Goal: Book appointment/travel/reservation

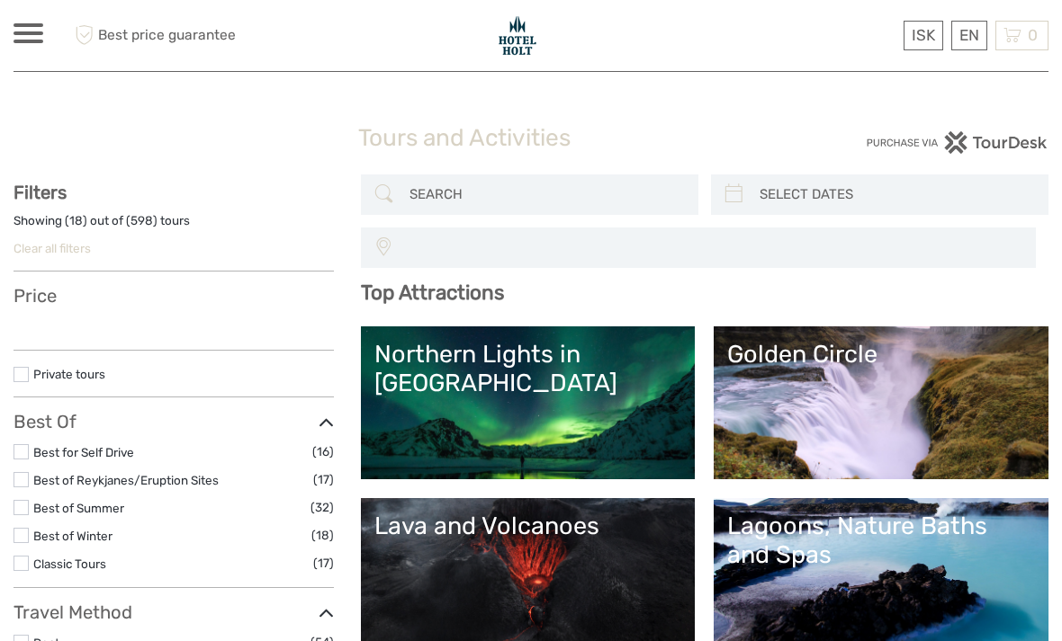
select select
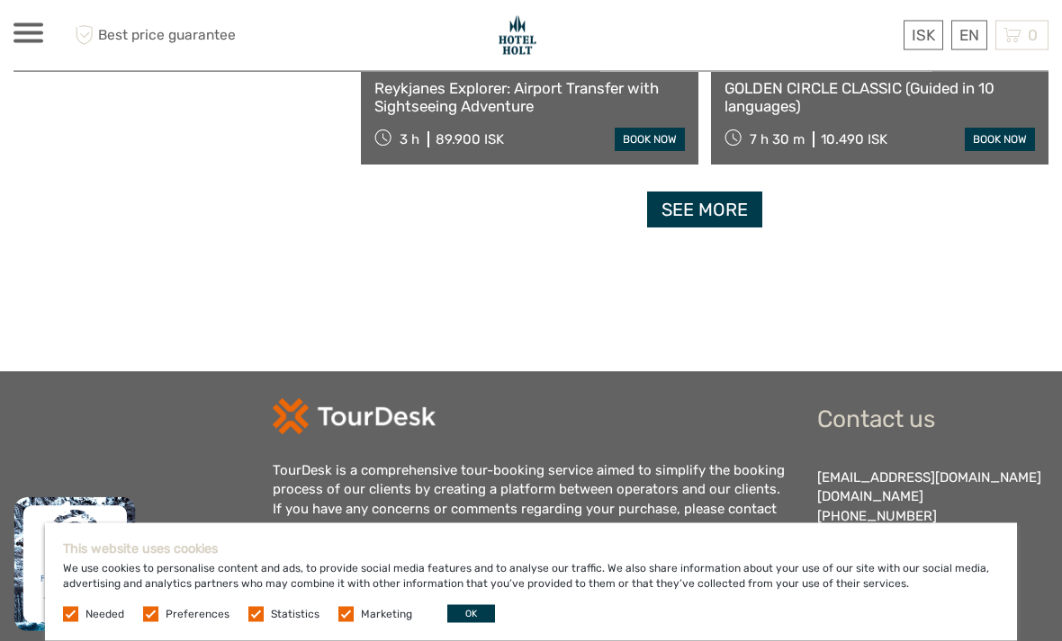
scroll to position [3344, 0]
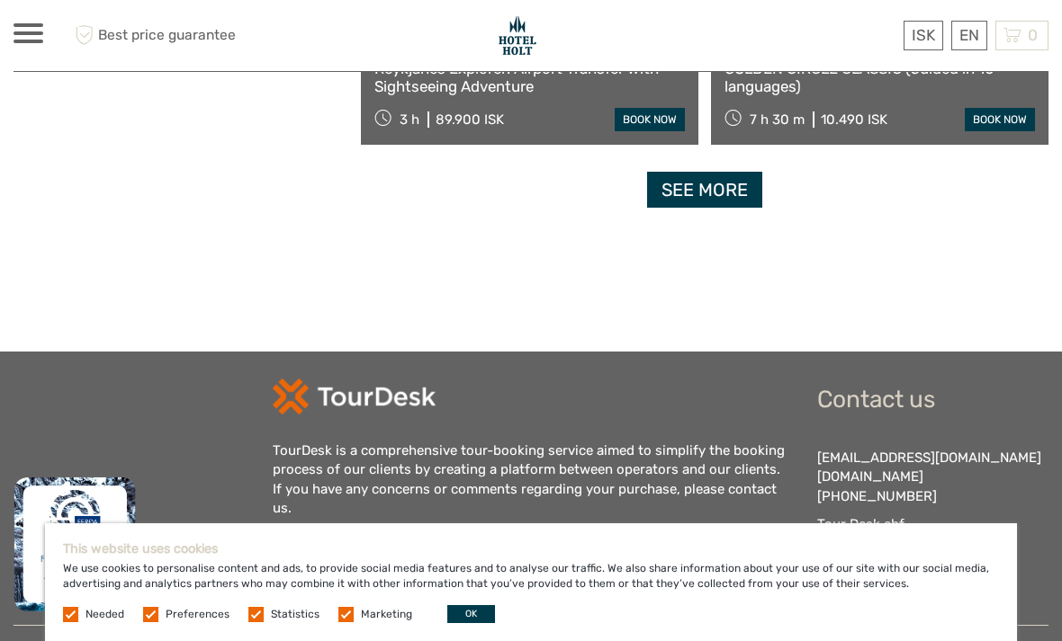
click at [704, 180] on link "See more" at bounding box center [704, 190] width 115 height 37
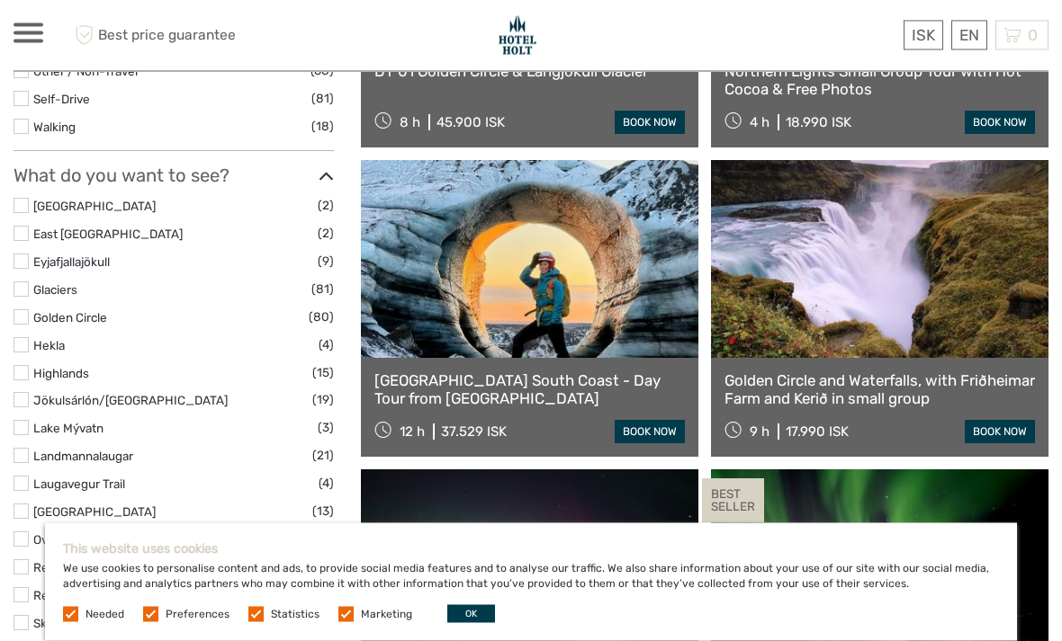
scroll to position [741, 0]
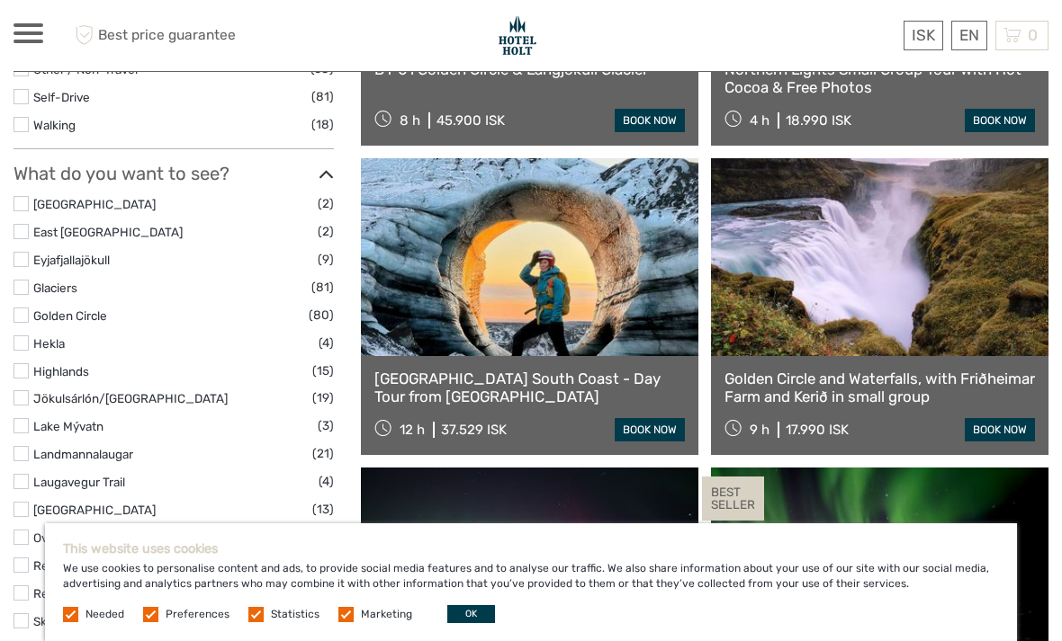
click at [27, 252] on label at bounding box center [20, 259] width 15 height 15
click at [0, 0] on input "checkbox" at bounding box center [0, 0] width 0 height 0
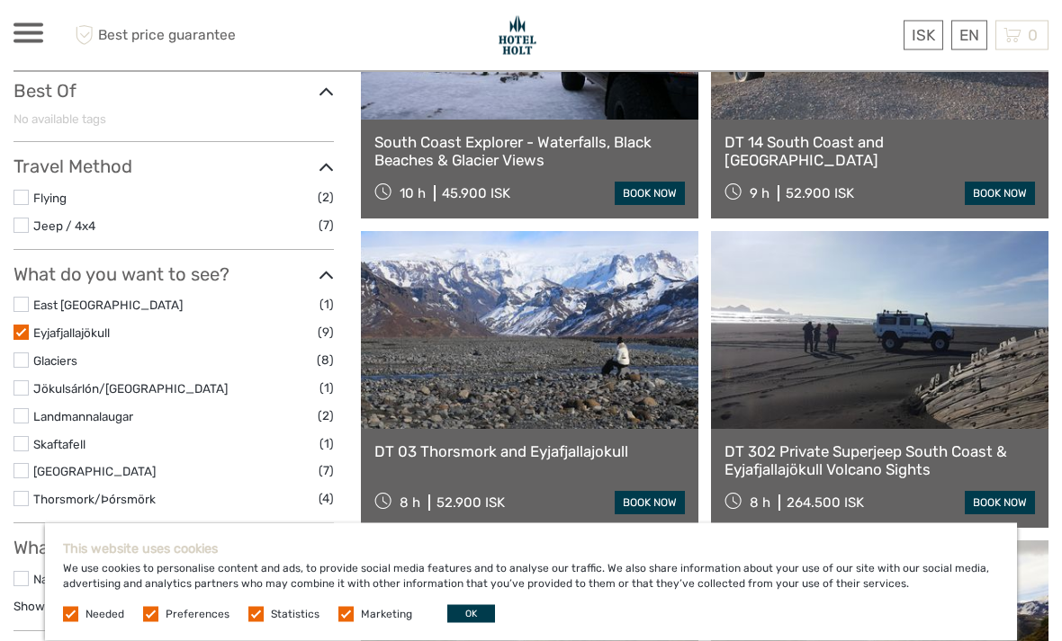
scroll to position [359, 0]
click at [25, 325] on label at bounding box center [20, 332] width 15 height 15
click at [0, 0] on input "checkbox" at bounding box center [0, 0] width 0 height 0
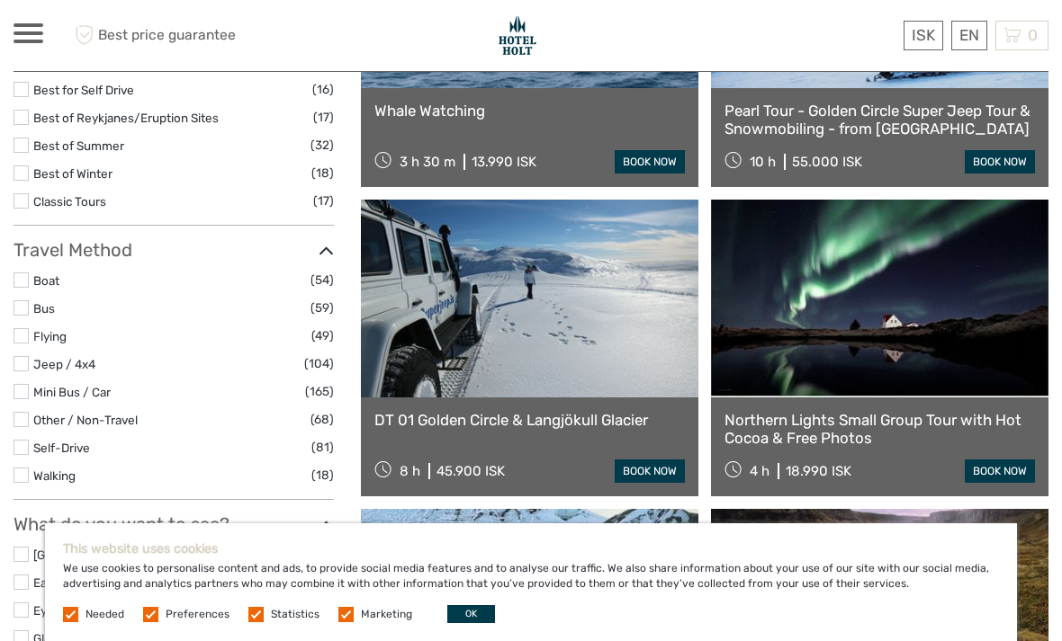
scroll to position [419, 0]
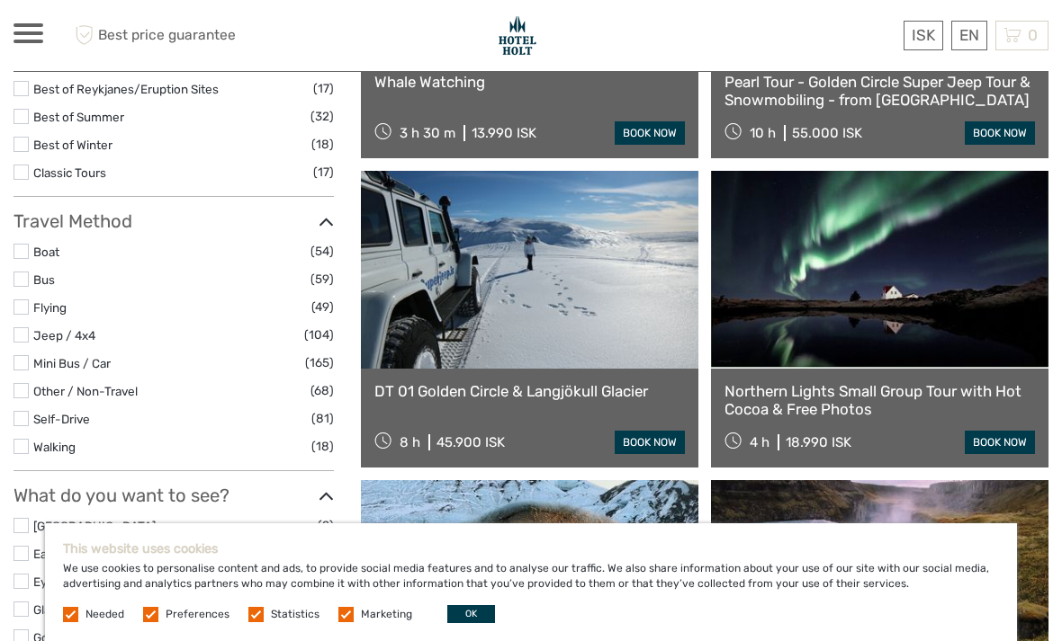
click at [471, 623] on button "OK" at bounding box center [471, 614] width 48 height 18
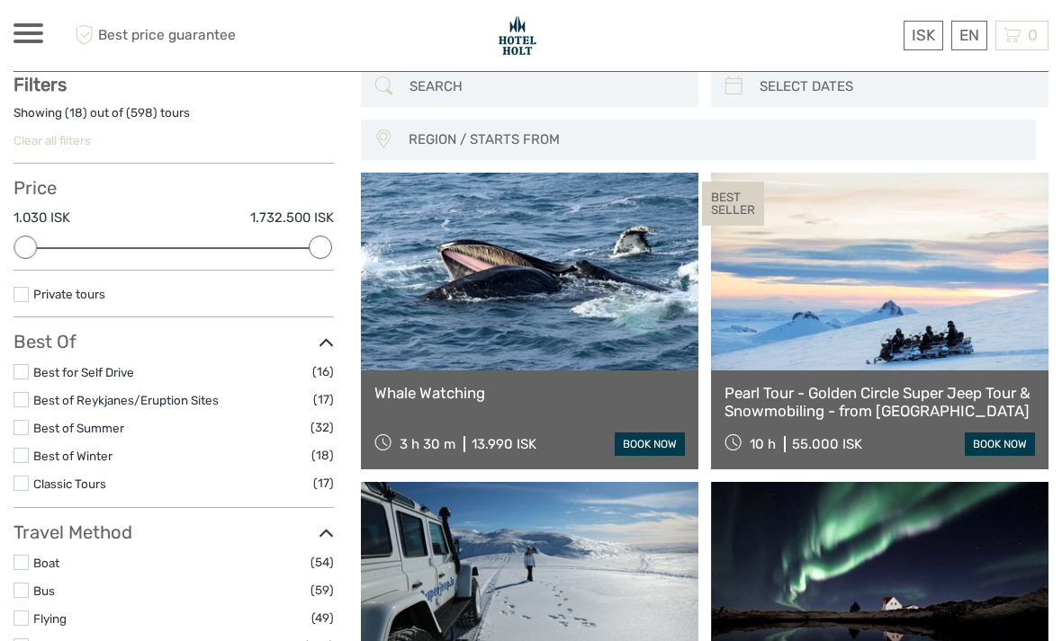
scroll to position [0, 0]
